Goal: Transaction & Acquisition: Purchase product/service

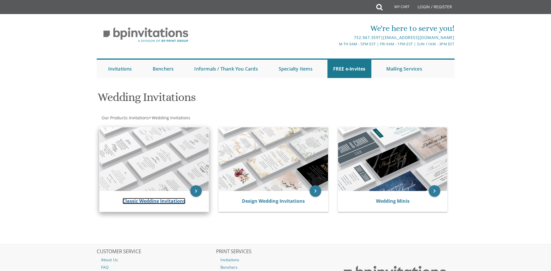
click at [175, 201] on link "Classic Wedding Invitations" at bounding box center [154, 201] width 63 height 6
